Goal: Task Accomplishment & Management: Use online tool/utility

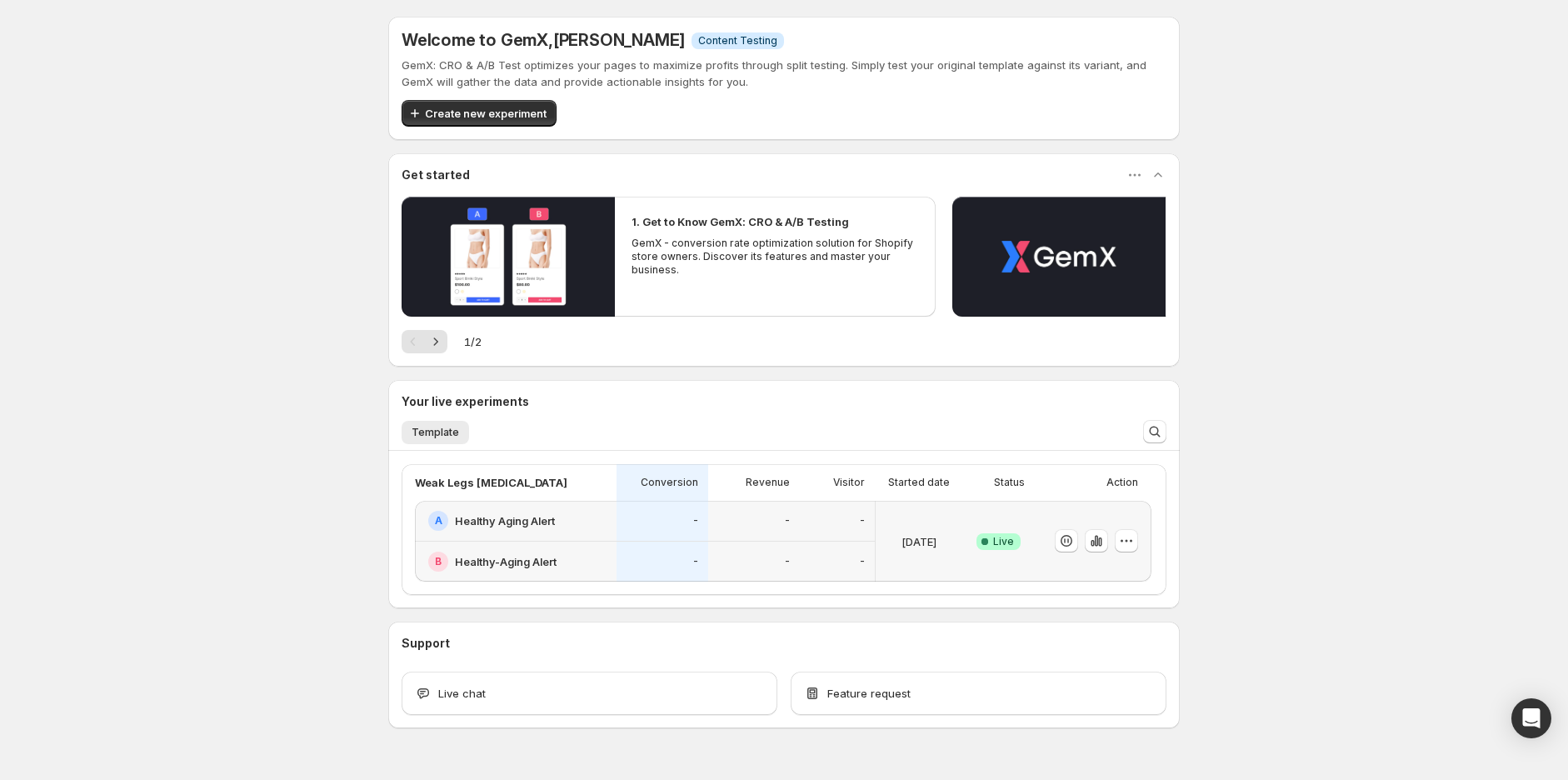
click at [775, 540] on div "-" at bounding box center [754, 521] width 92 height 41
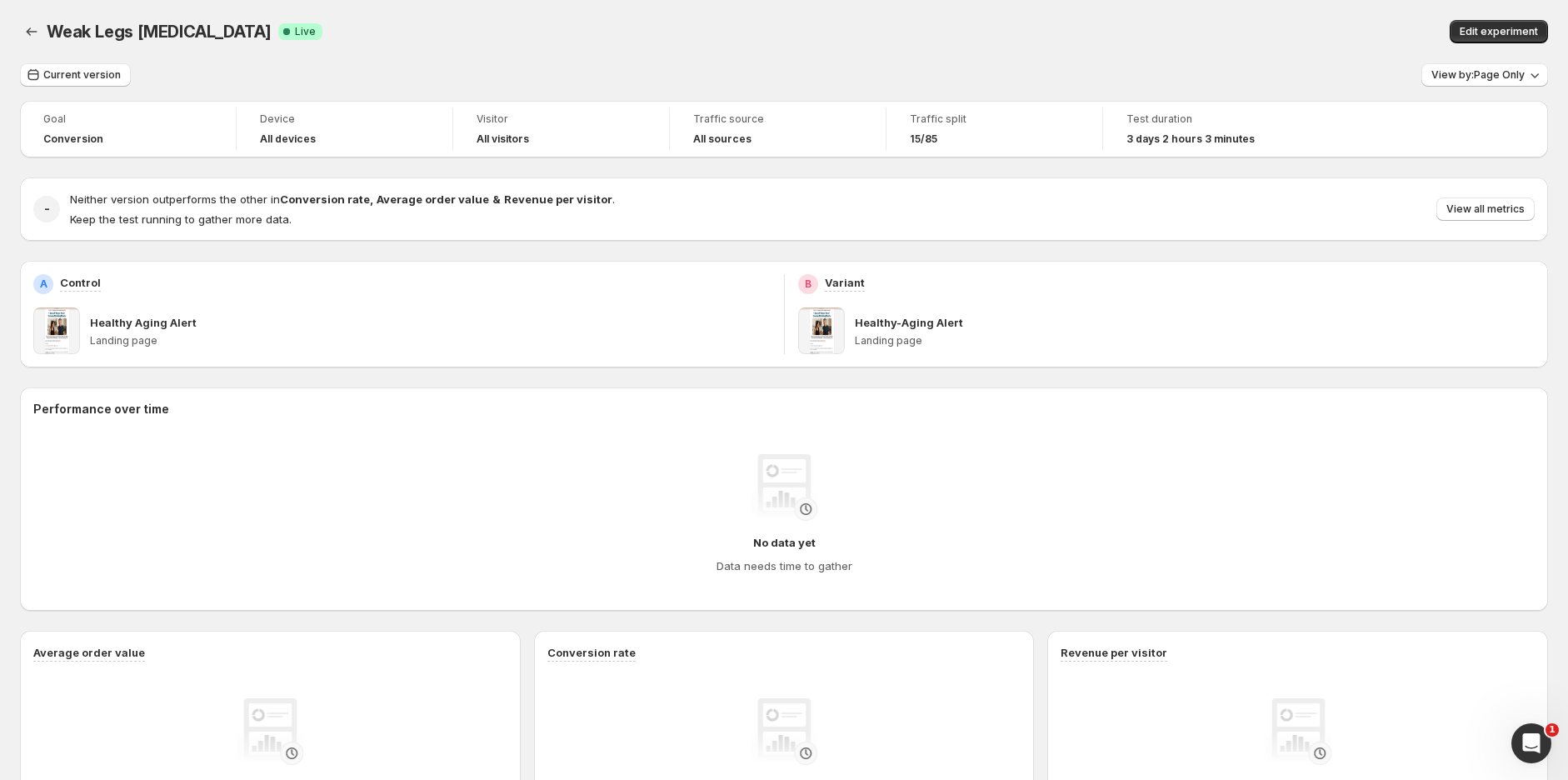
click at [1501, 22] on button "Edit experiment" at bounding box center [1499, 32] width 98 height 24
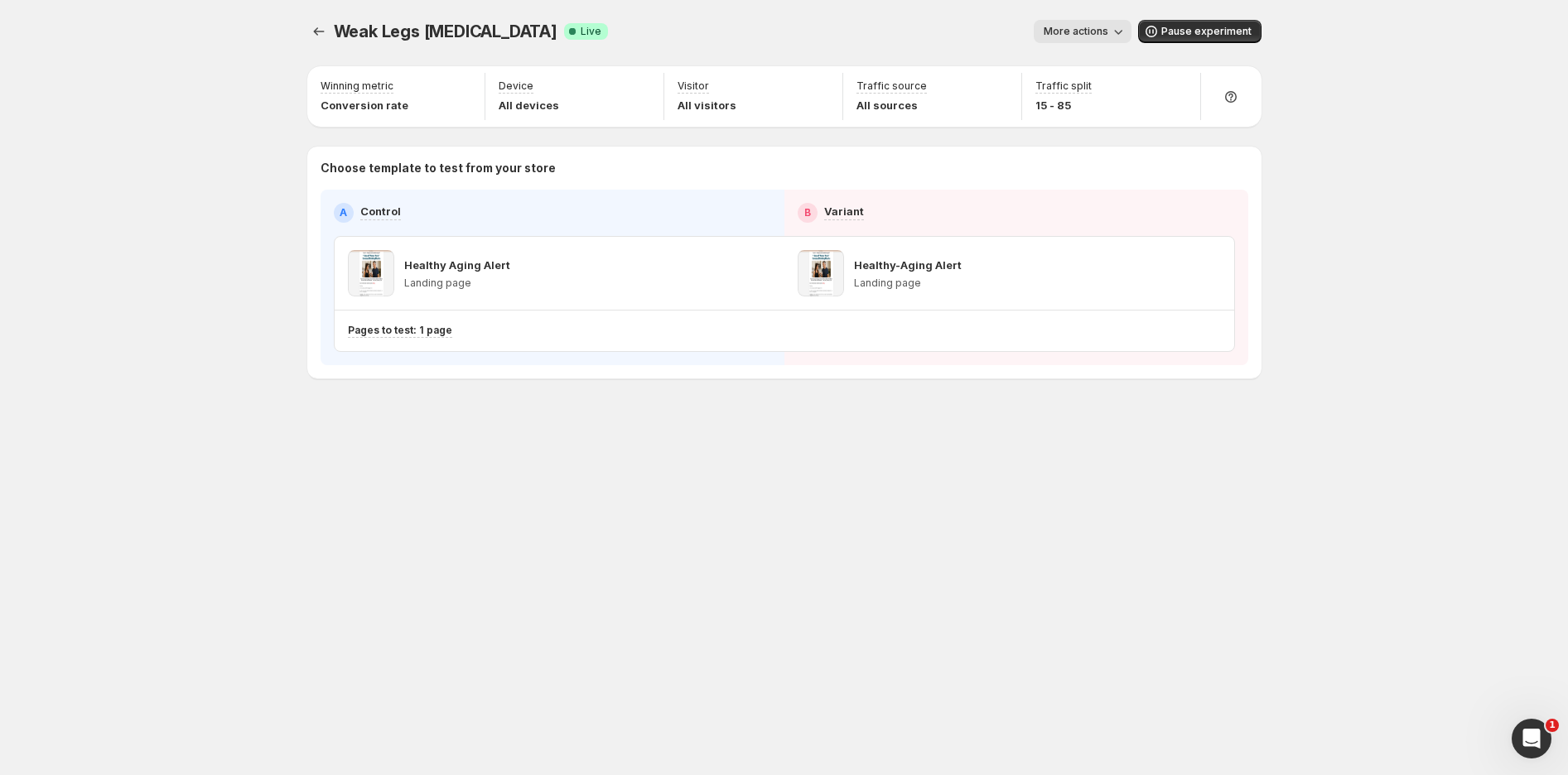
click at [315, 31] on icon "Experiments" at bounding box center [318, 32] width 11 height 8
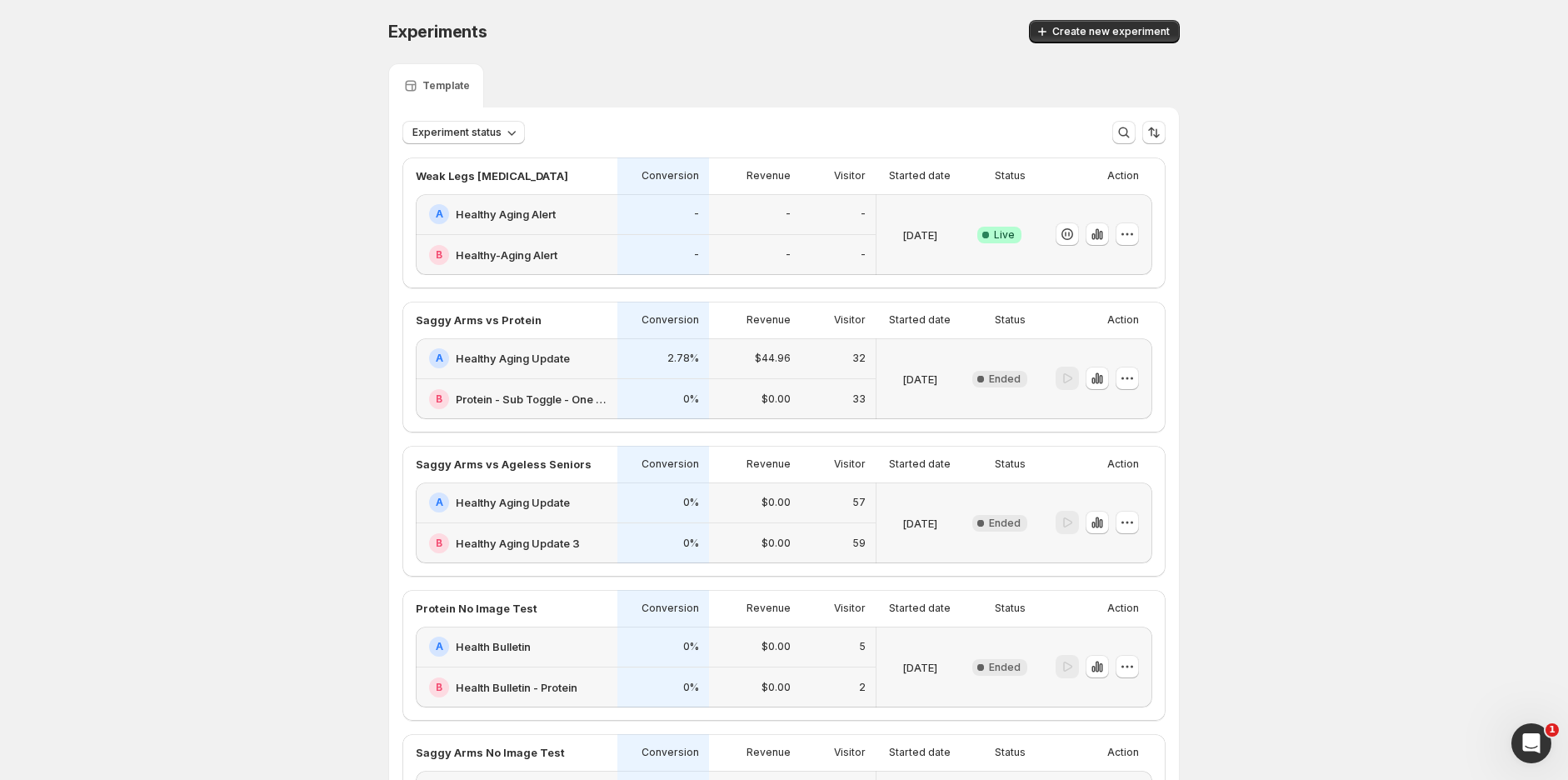
click at [702, 226] on div "-" at bounding box center [663, 214] width 92 height 41
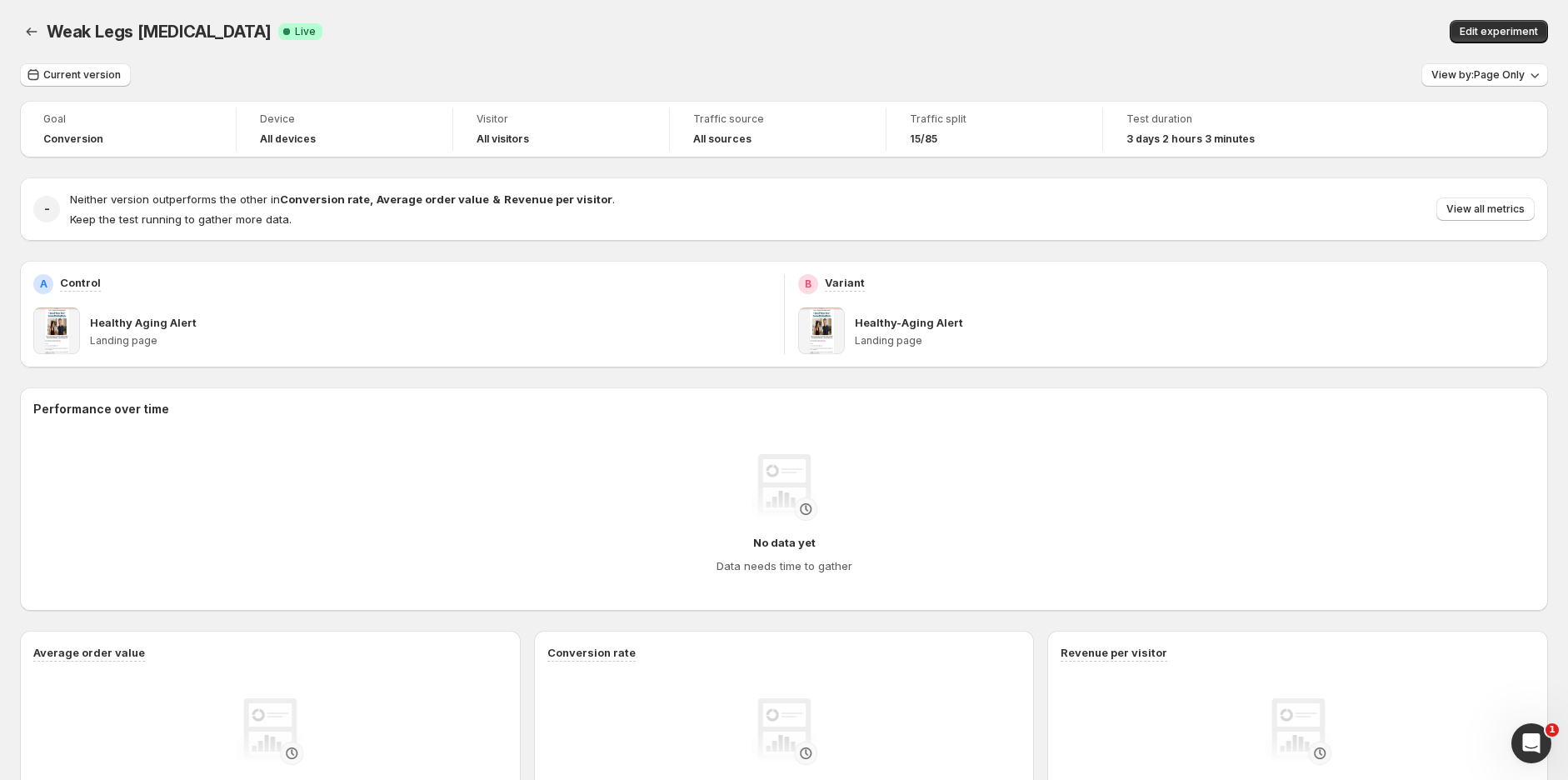
click at [1490, 209] on span "View all metrics" at bounding box center [1485, 208] width 78 height 13
